Goal: Book appointment/travel/reservation

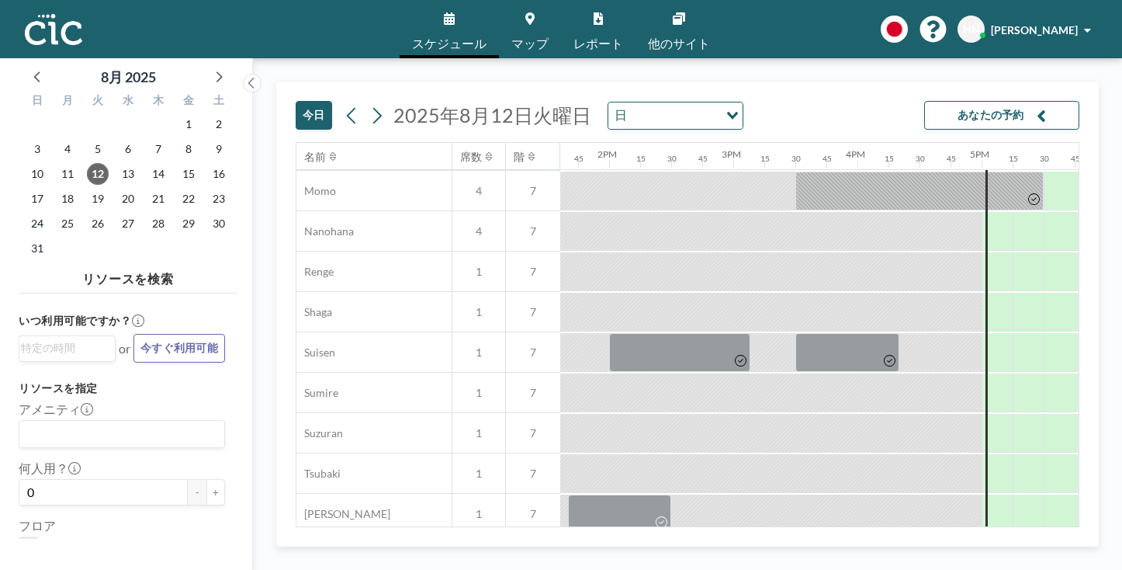
scroll to position [747, 1690]
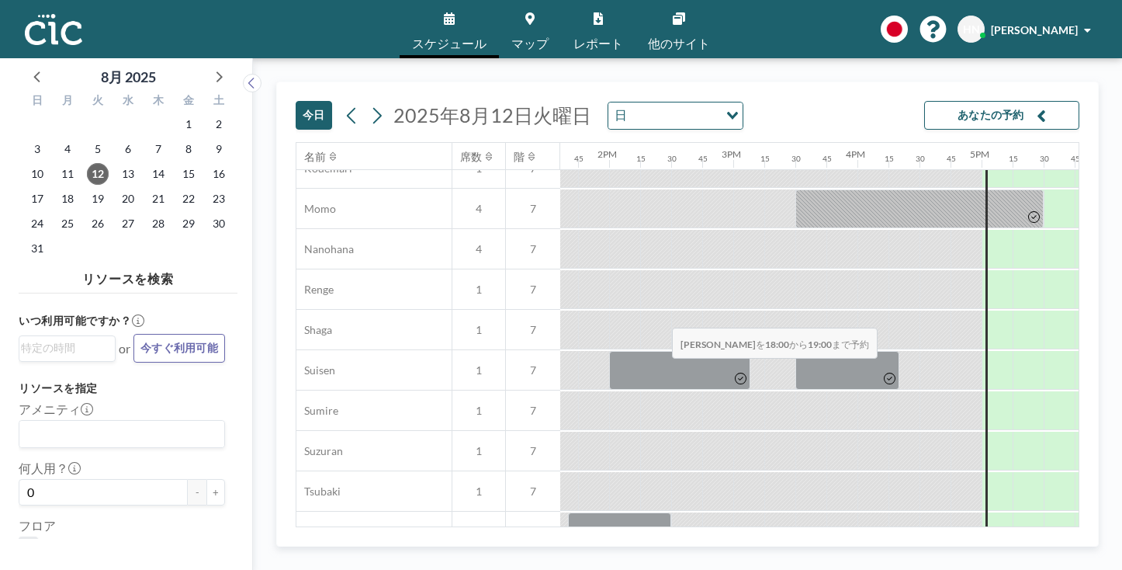
drag, startPoint x: 596, startPoint y: 295, endPoint x: 671, endPoint y: 291, distance: 74.6
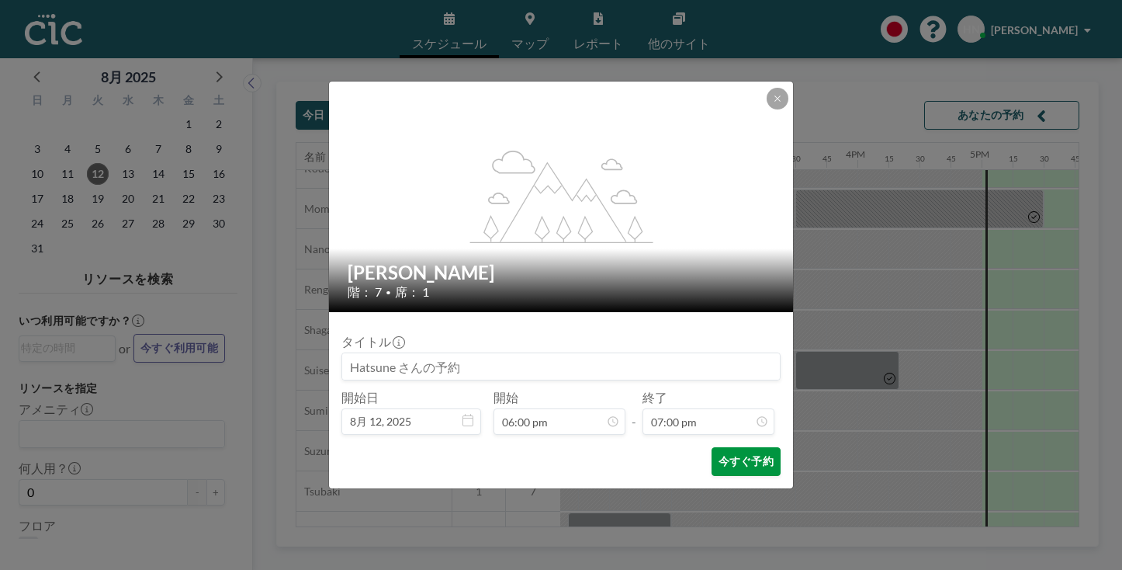
scroll to position [1883, 0]
click at [712, 447] on button "今すぐ予約" at bounding box center [746, 461] width 69 height 29
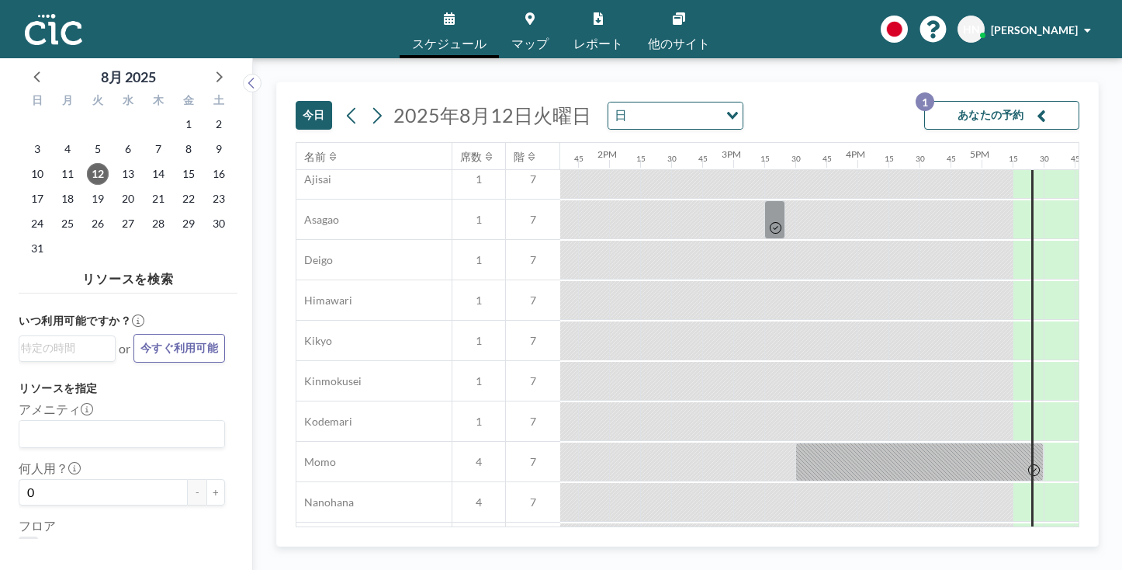
scroll to position [461, 1690]
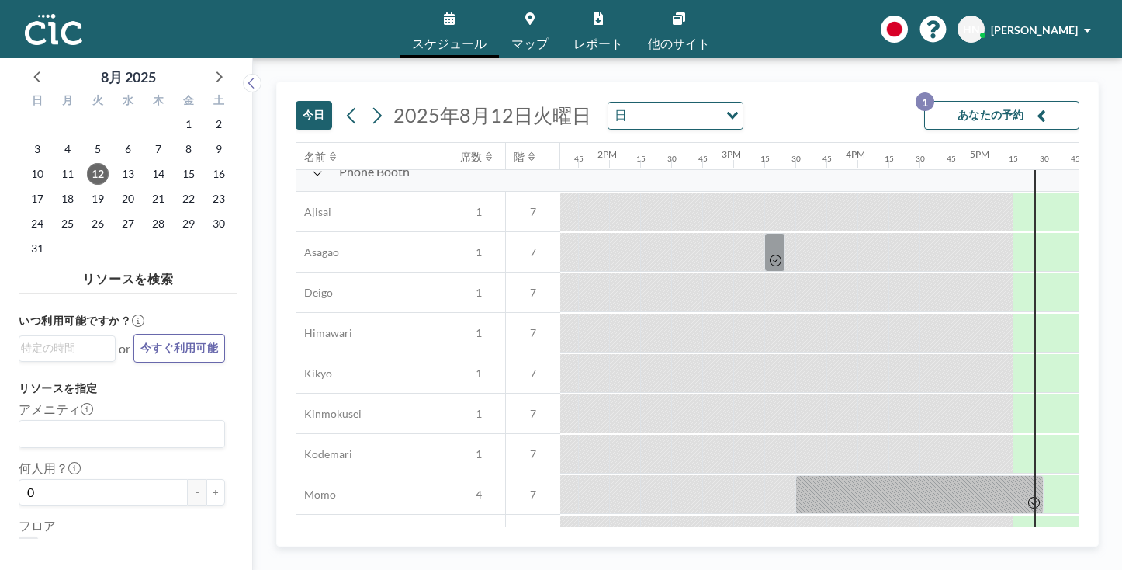
click at [650, 12] on link "他のサイト" at bounding box center [679, 29] width 87 height 58
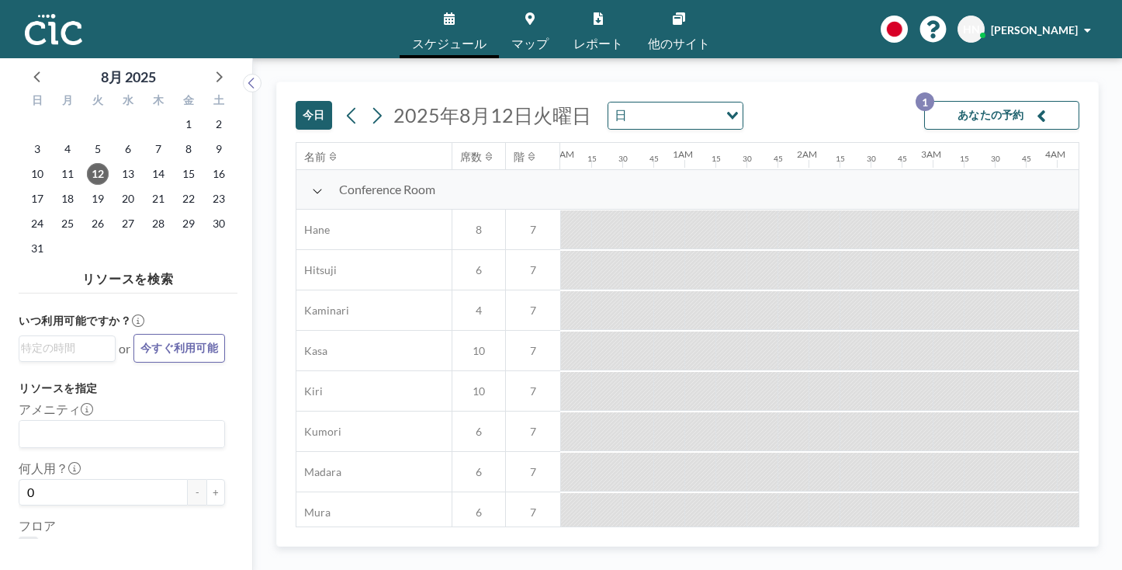
scroll to position [0, 1199]
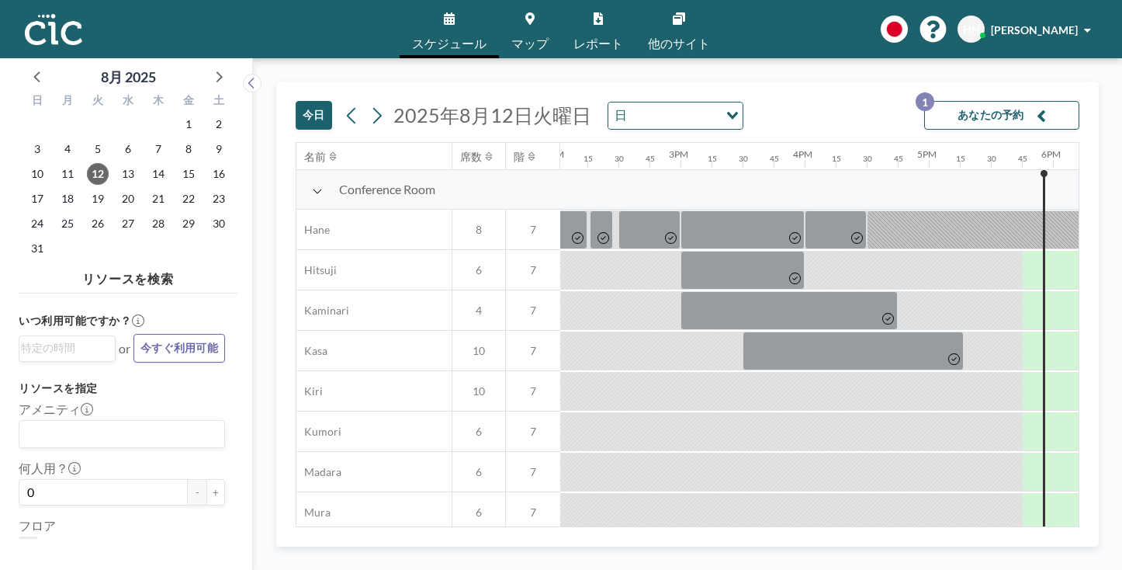
scroll to position [0, 1766]
